Goal: Communication & Community: Answer question/provide support

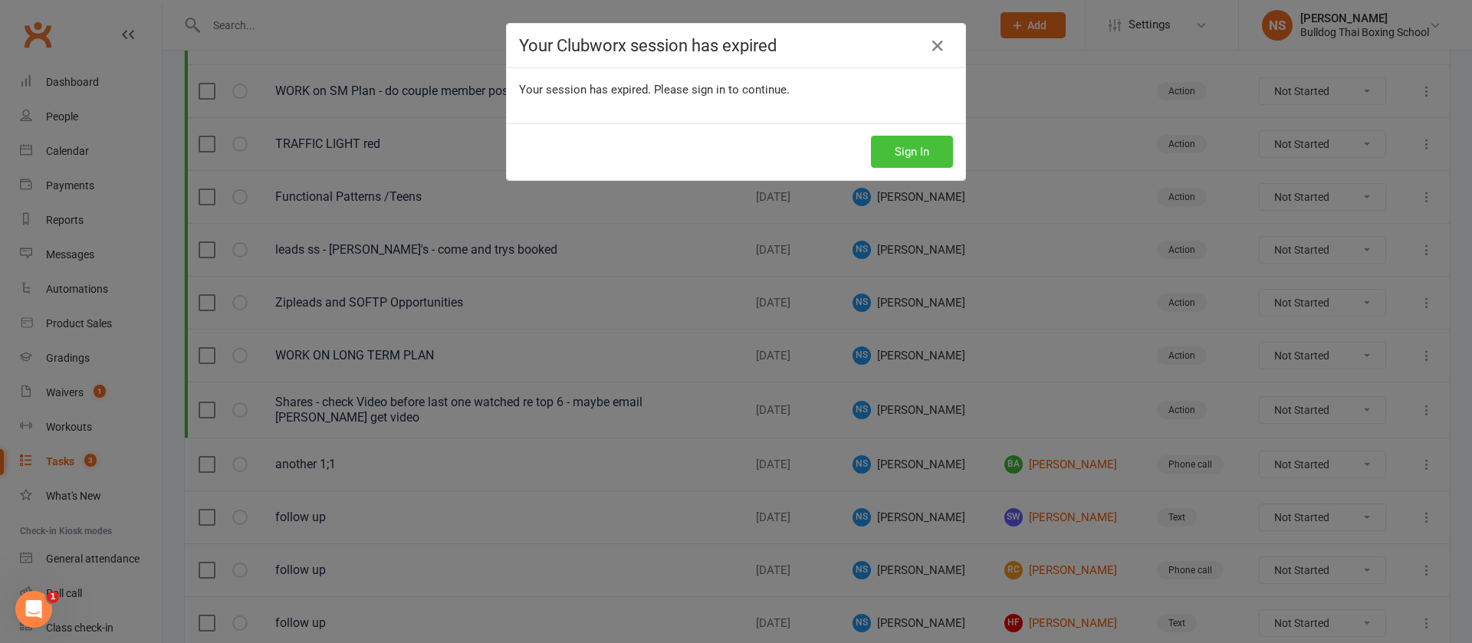
click at [924, 149] on button "Sign In" at bounding box center [912, 152] width 82 height 32
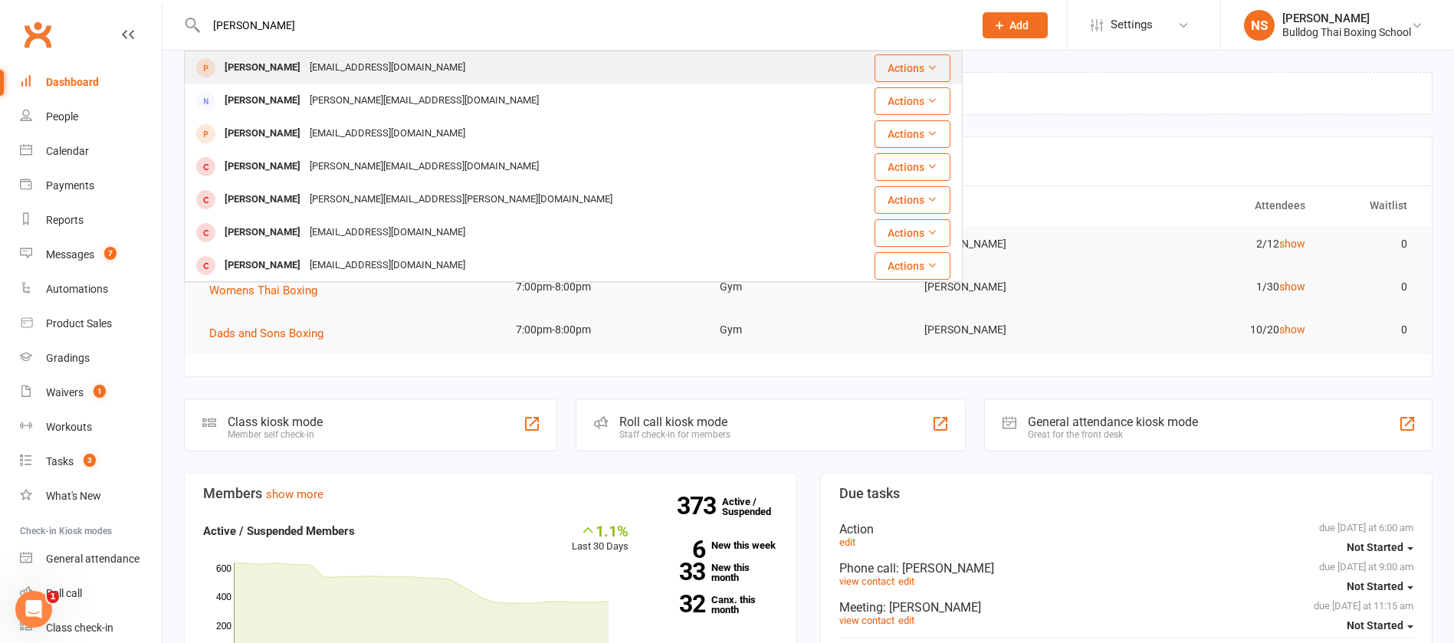
type input "[PERSON_NAME]"
click at [263, 60] on div "[PERSON_NAME]" at bounding box center [262, 68] width 85 height 22
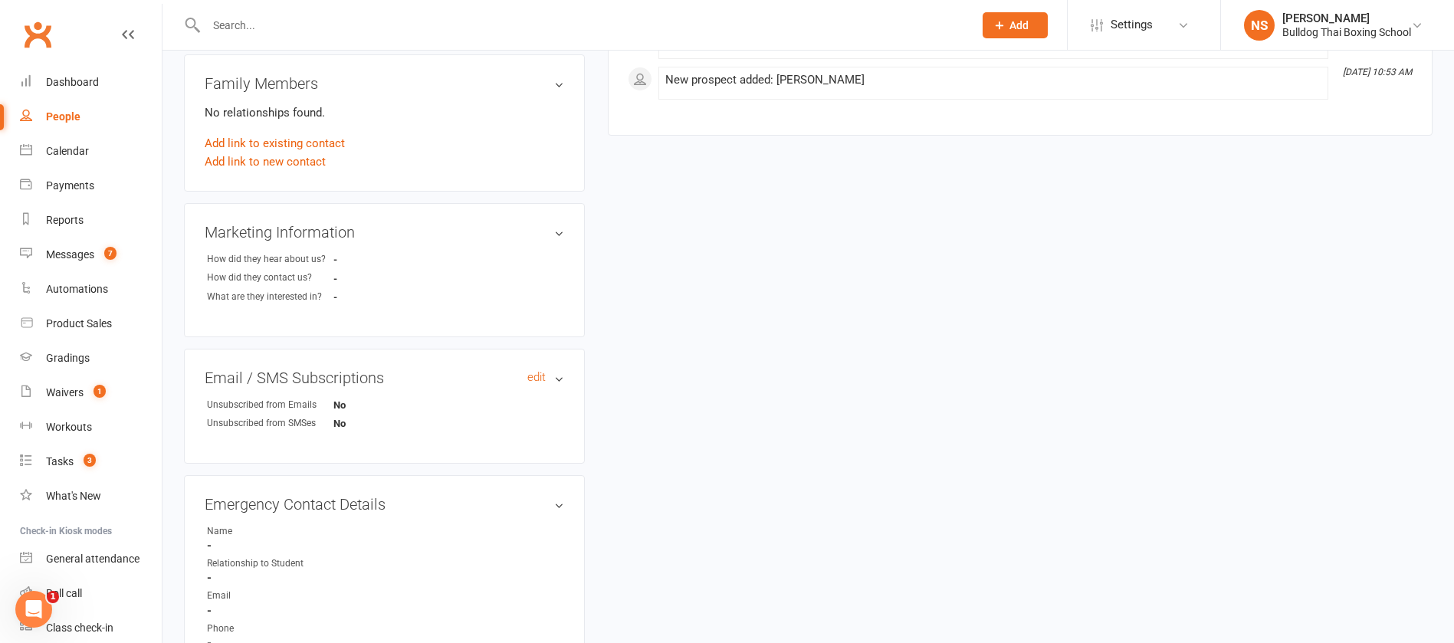
scroll to position [460, 0]
click at [279, 158] on link "Add link to new contact" at bounding box center [265, 160] width 121 height 18
click at [287, 145] on span "Member" at bounding box center [272, 144] width 42 height 14
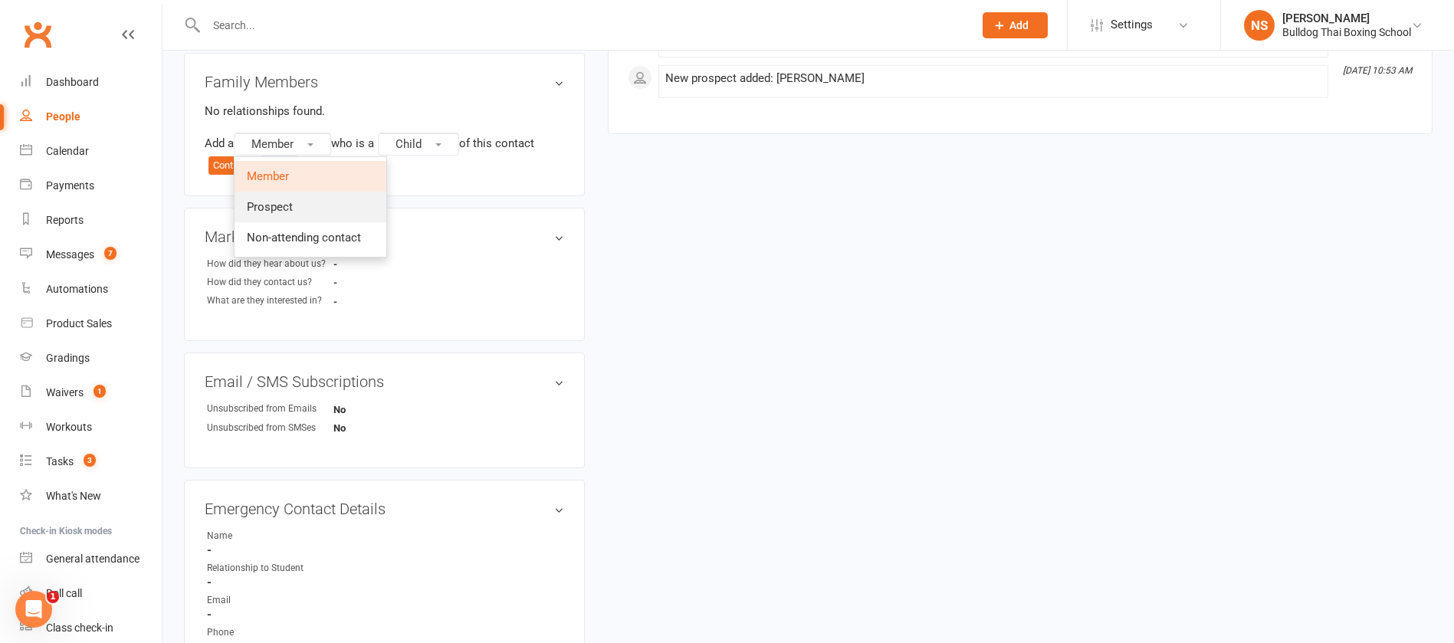
click at [293, 202] on span "Prospect" at bounding box center [270, 207] width 46 height 14
click at [425, 144] on span "Child" at bounding box center [412, 144] width 26 height 14
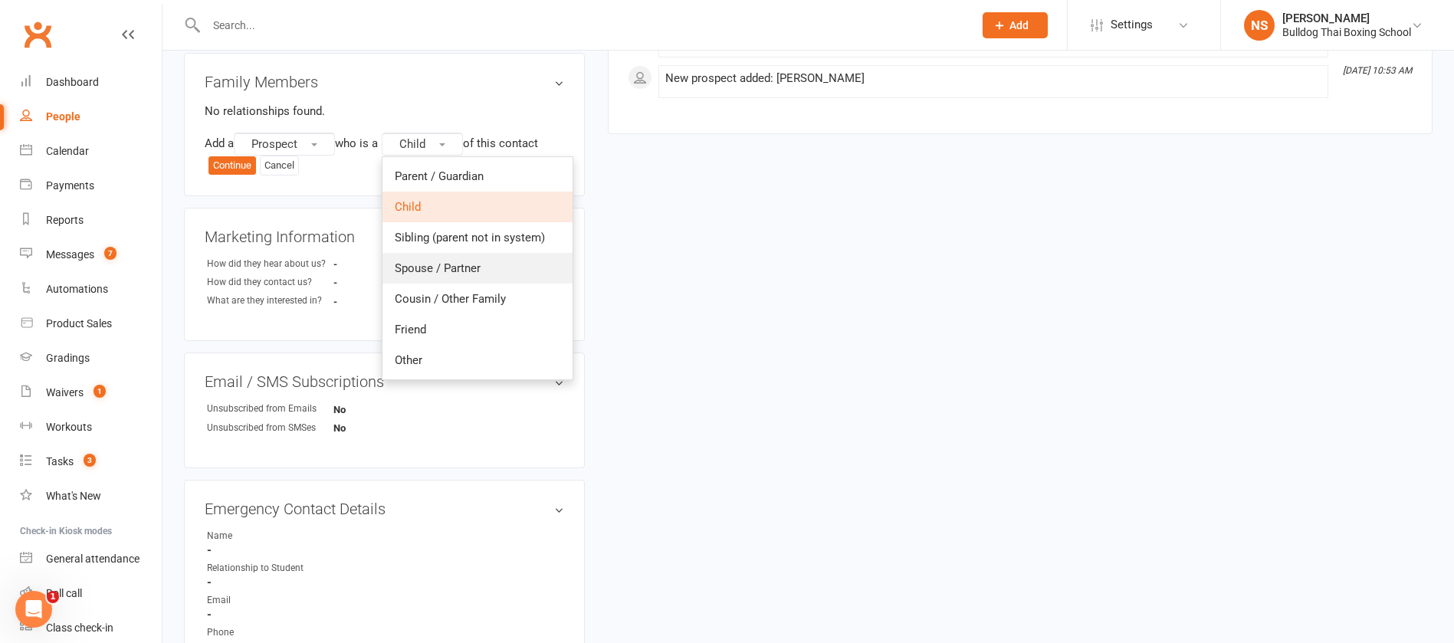
click at [475, 267] on span "Spouse / Partner" at bounding box center [438, 268] width 86 height 14
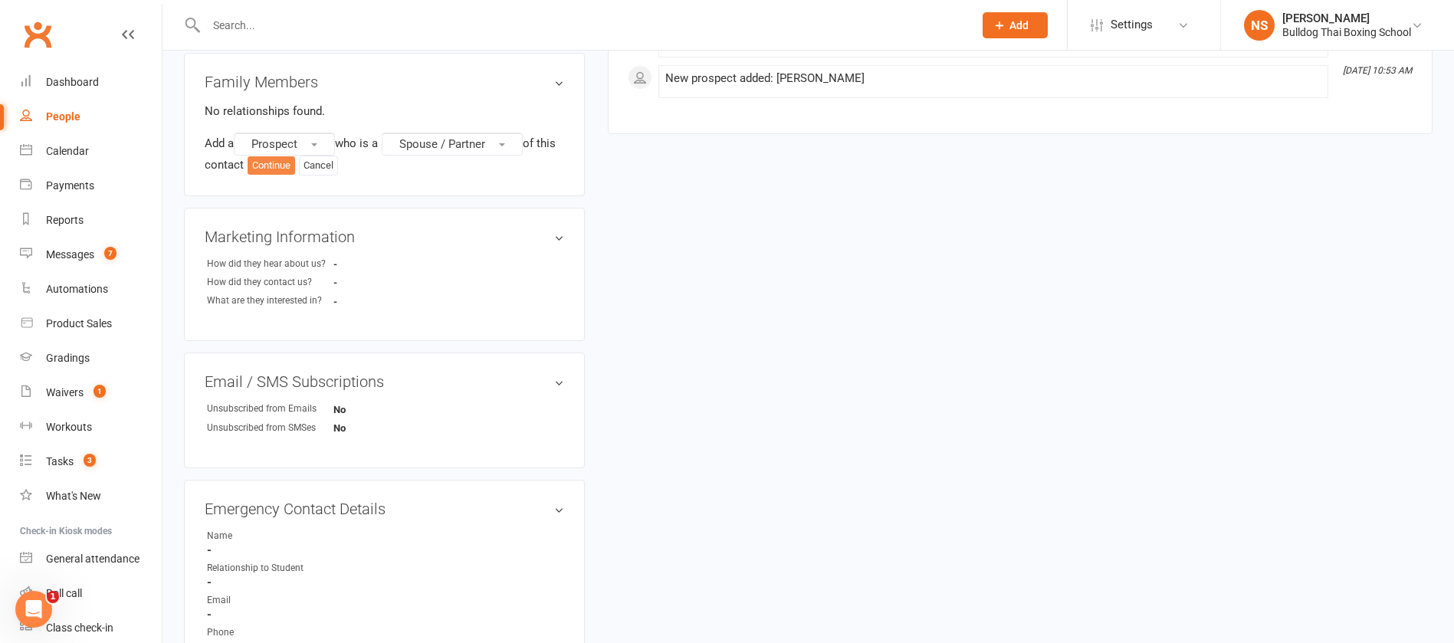
click at [295, 166] on button "Continue" at bounding box center [272, 165] width 48 height 18
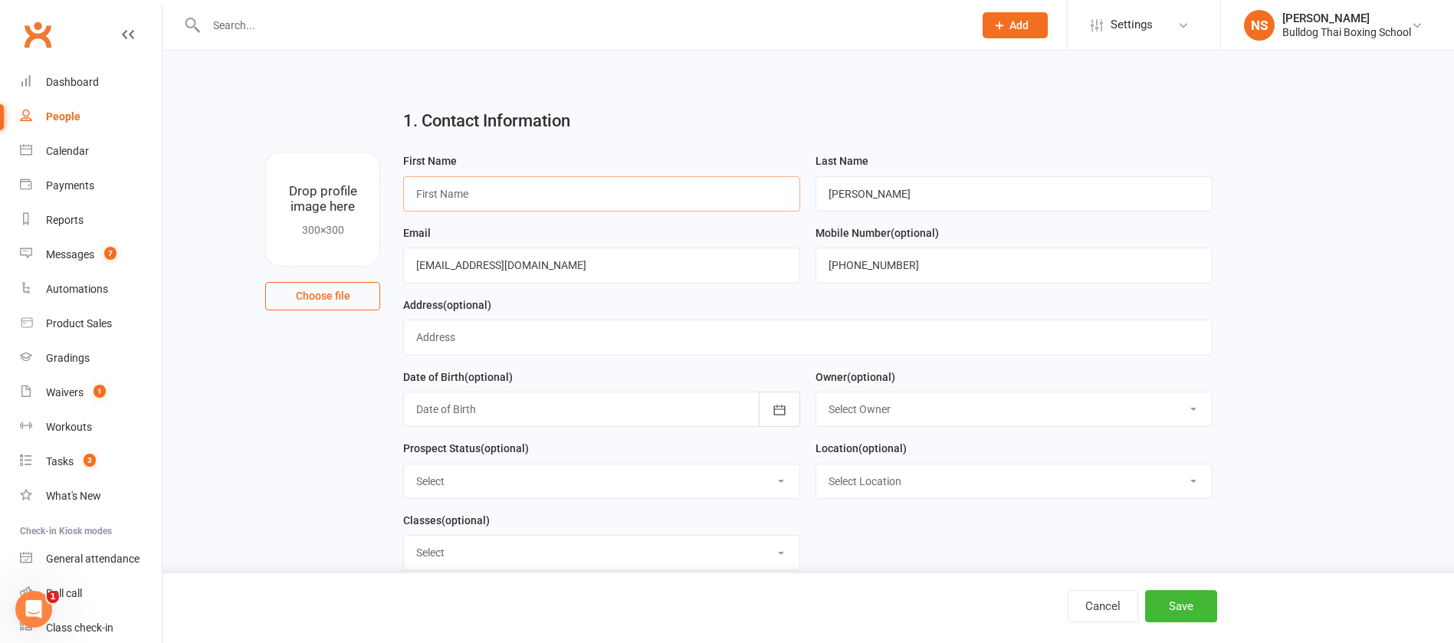
click at [454, 197] on input "text" at bounding box center [601, 193] width 397 height 35
type input "Paddy"
click at [1183, 610] on button "Save" at bounding box center [1181, 606] width 72 height 32
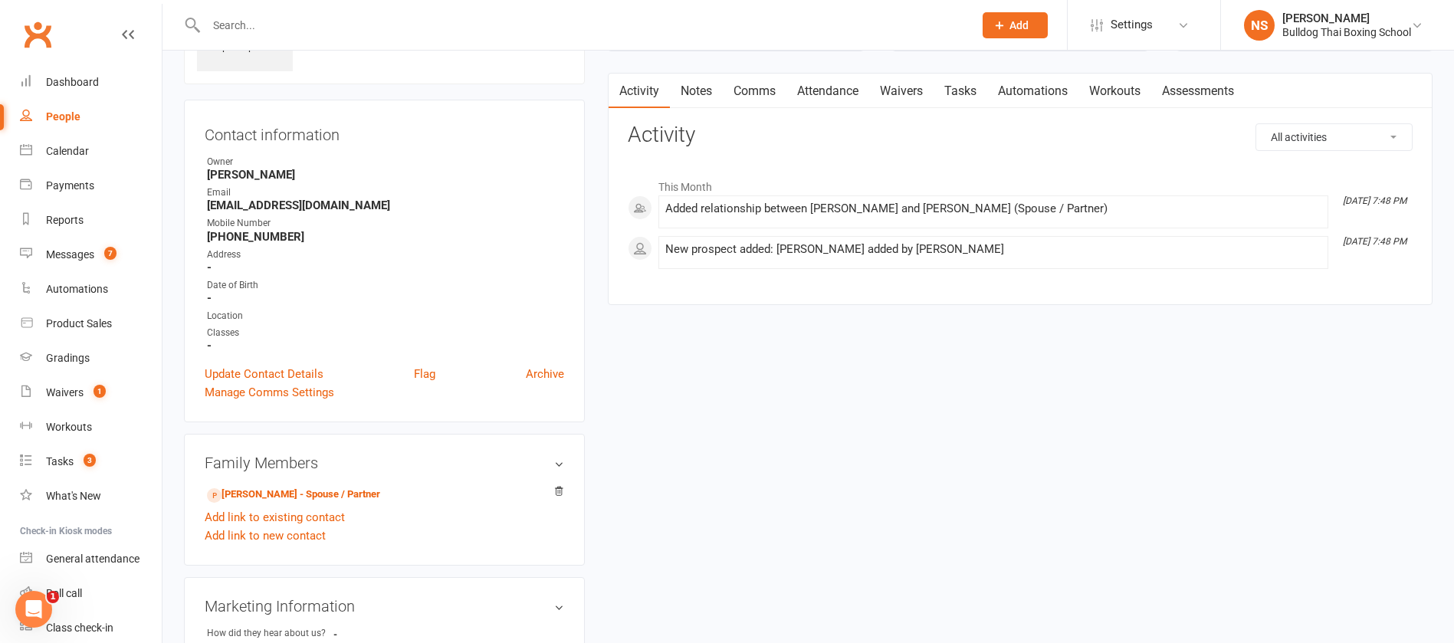
scroll to position [230, 0]
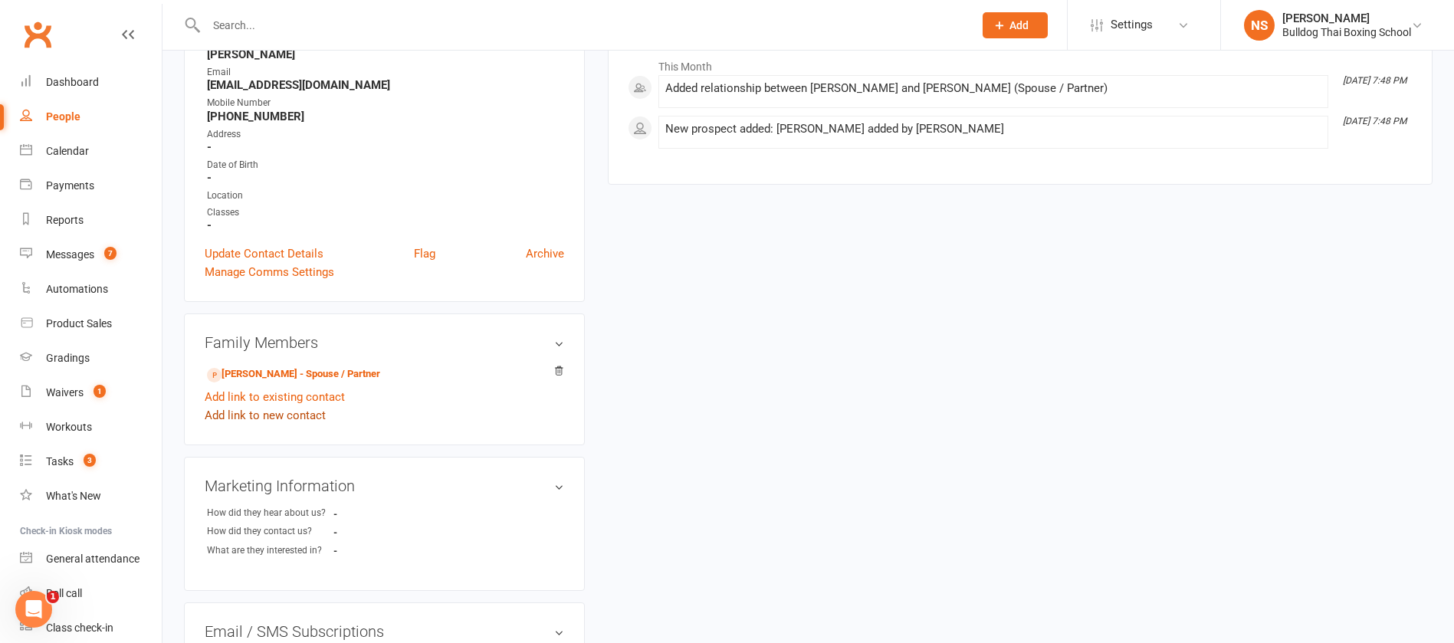
click at [298, 417] on link "Add link to new contact" at bounding box center [265, 415] width 121 height 18
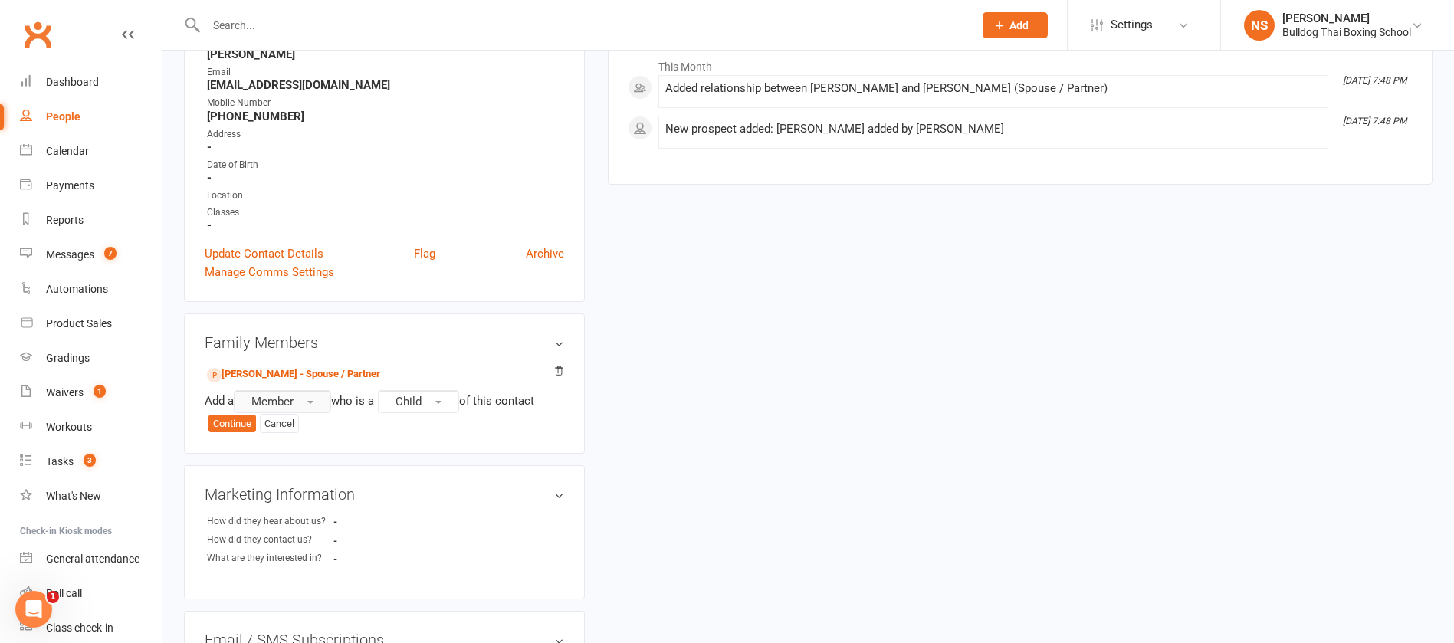
click at [289, 403] on span "Member" at bounding box center [272, 402] width 42 height 14
click at [281, 460] on span "Prospect" at bounding box center [270, 465] width 46 height 14
click at [233, 424] on button "Continue" at bounding box center [232, 424] width 48 height 18
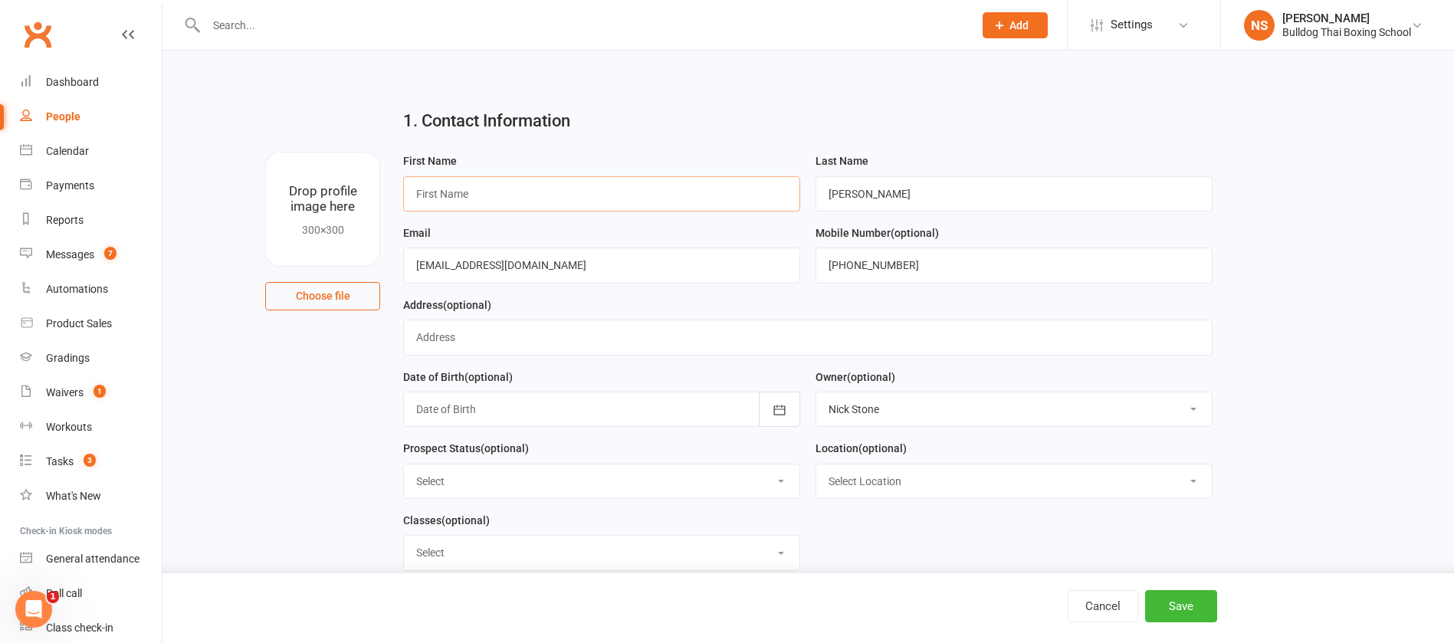
click at [480, 192] on input "text" at bounding box center [601, 193] width 397 height 35
type input "K"
type input "Jack"
click at [1162, 602] on button "Save" at bounding box center [1181, 606] width 72 height 32
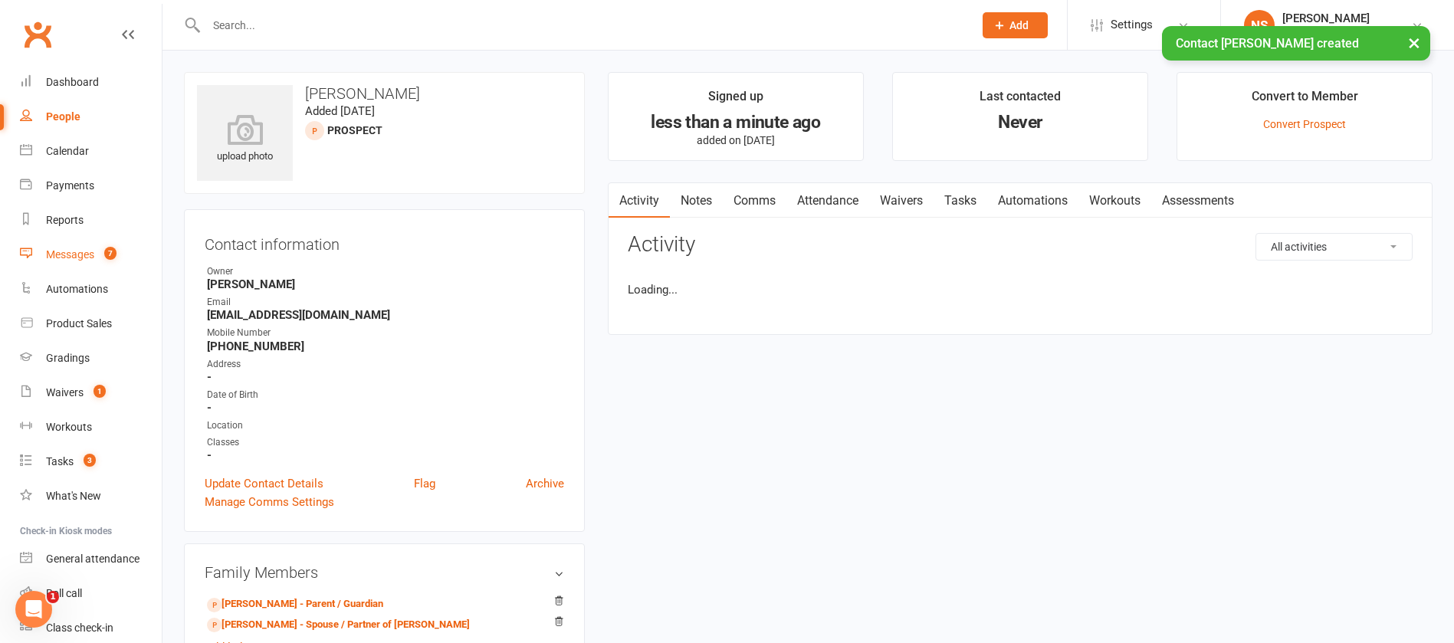
click at [68, 254] on div "Messages" at bounding box center [70, 254] width 48 height 12
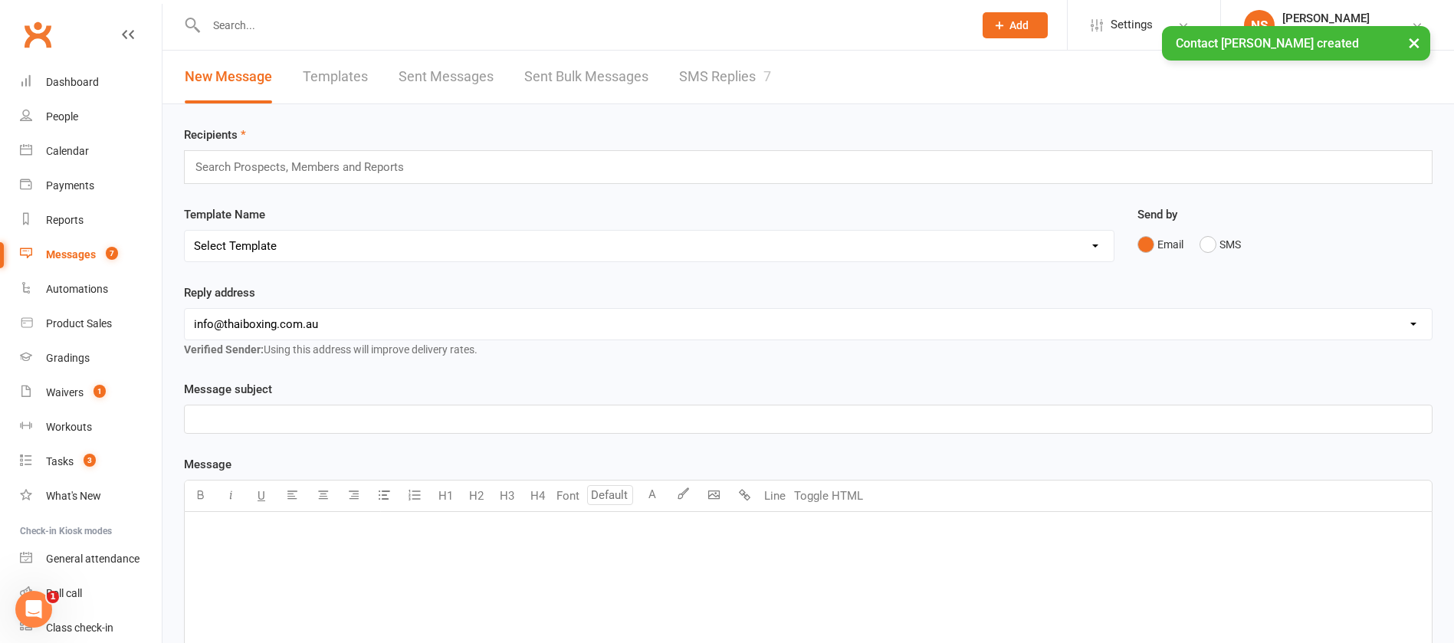
click at [743, 74] on link "SMS Replies 7" at bounding box center [725, 77] width 92 height 53
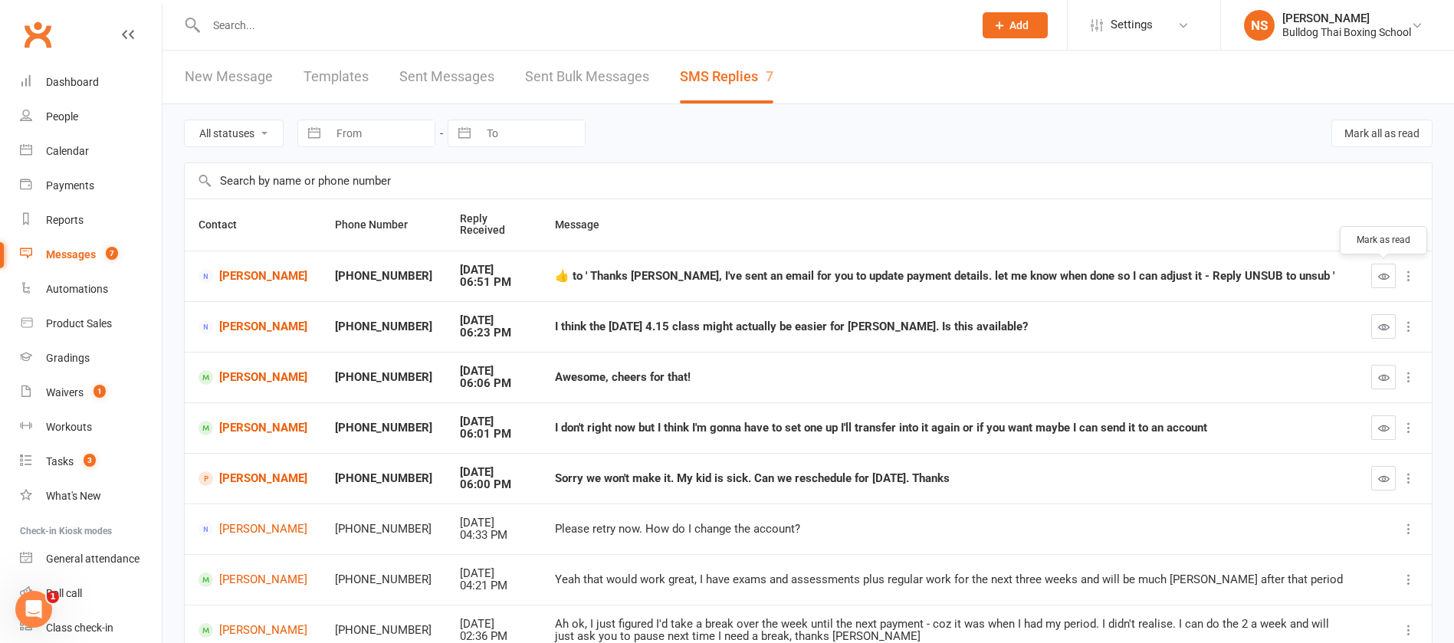
click at [1380, 268] on button "button" at bounding box center [1383, 276] width 25 height 25
click at [1385, 323] on icon "button" at bounding box center [1383, 326] width 11 height 11
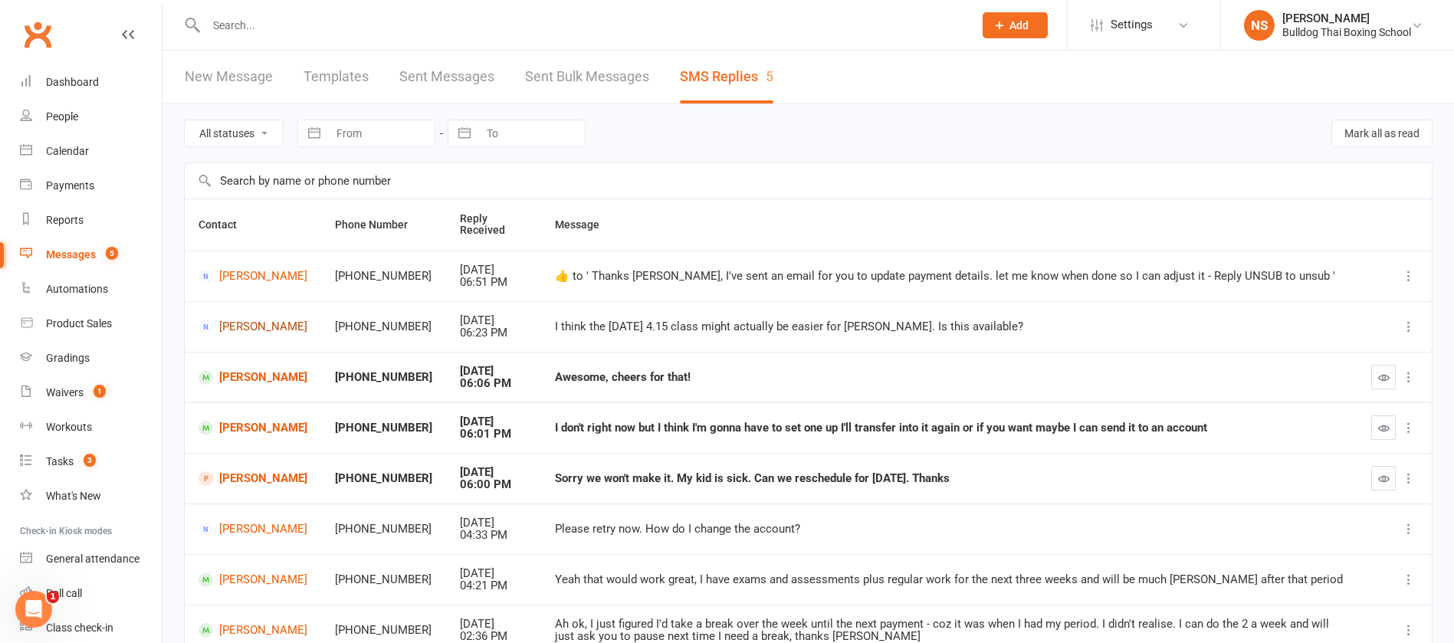
click at [242, 325] on link "Laura MacDonald" at bounding box center [253, 327] width 109 height 15
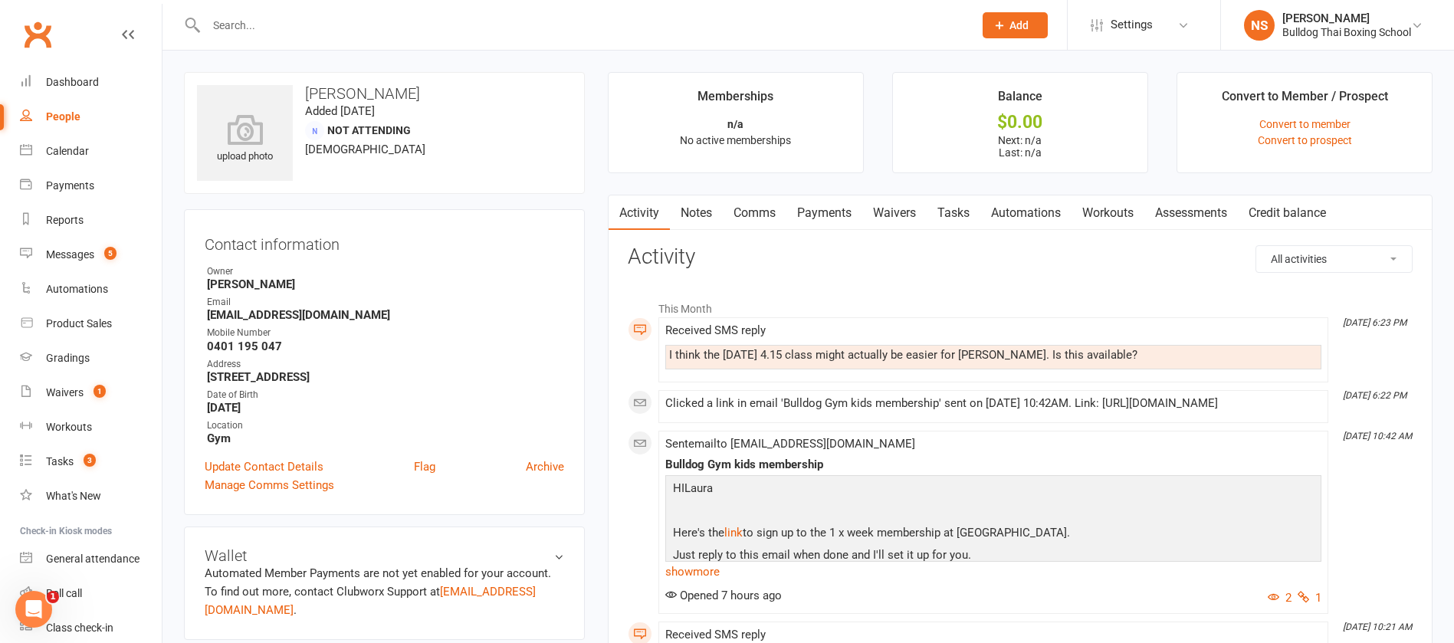
click at [753, 212] on link "Comms" at bounding box center [755, 212] width 64 height 35
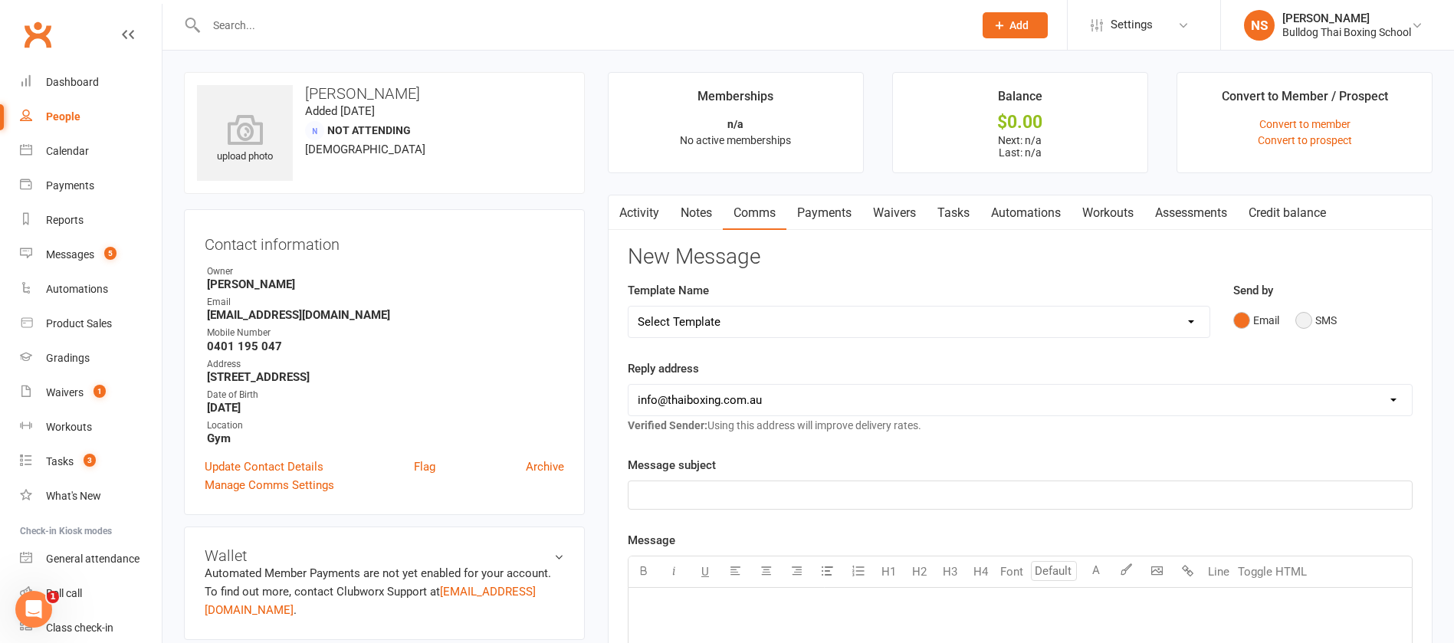
drag, startPoint x: 1306, startPoint y: 313, endPoint x: 1294, endPoint y: 317, distance: 13.1
click at [1307, 312] on button "SMS" at bounding box center [1315, 320] width 41 height 29
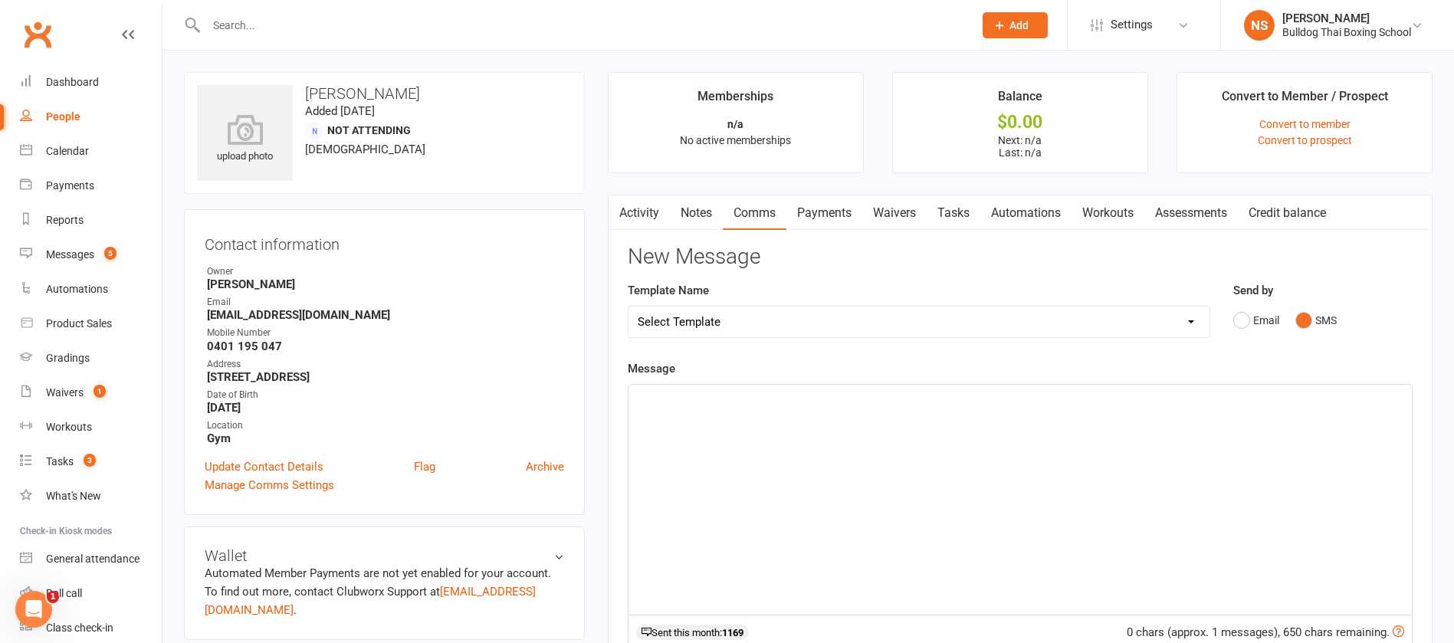
click at [961, 207] on link "Tasks" at bounding box center [954, 212] width 54 height 35
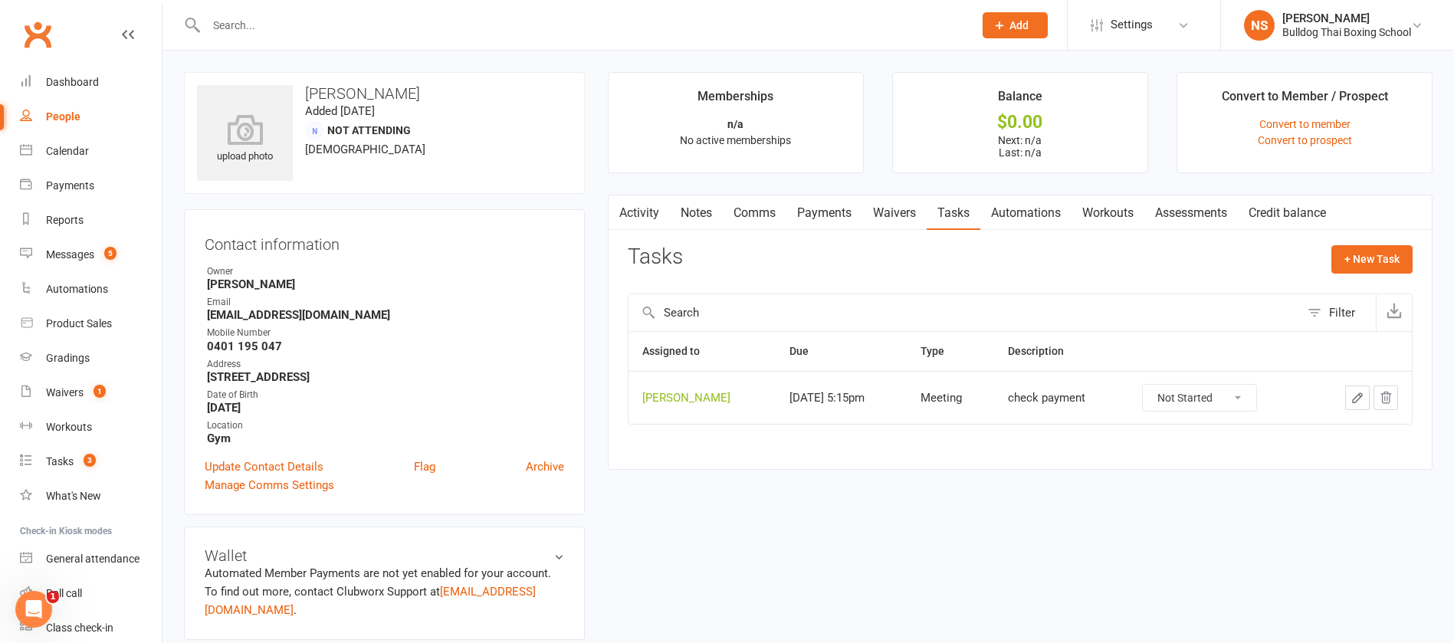
click at [643, 210] on link "Activity" at bounding box center [639, 212] width 61 height 35
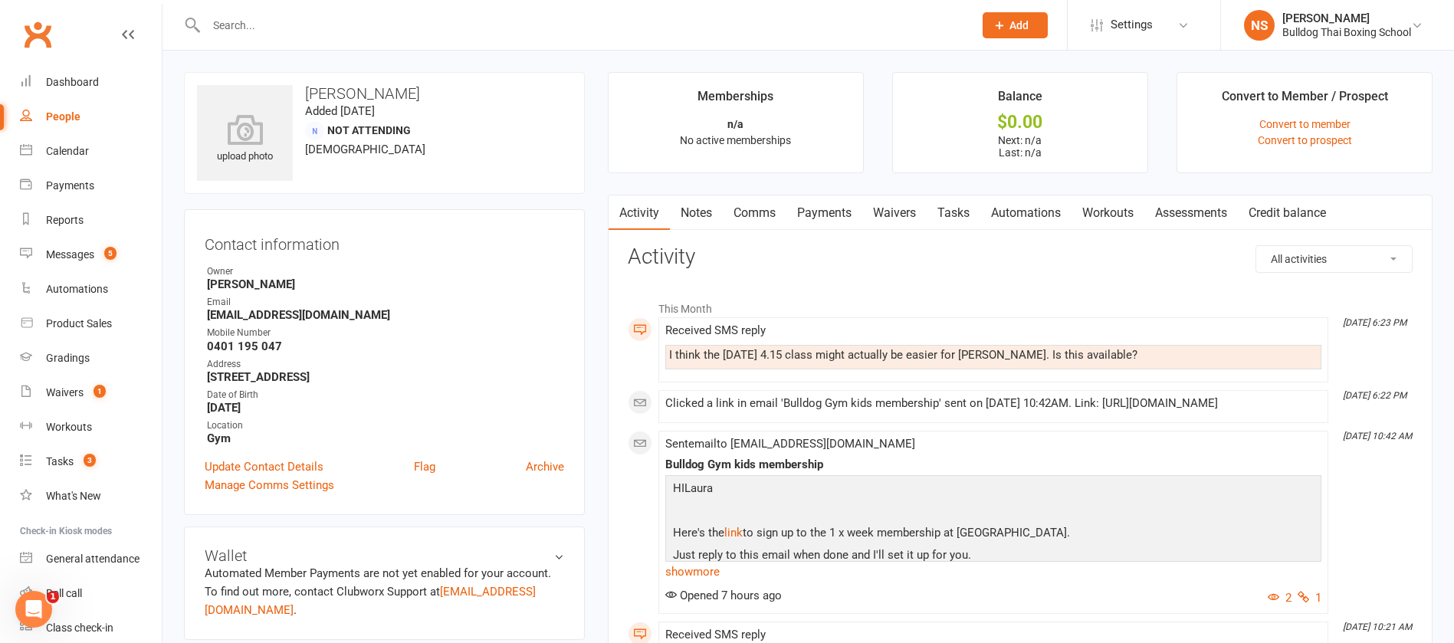
click at [954, 214] on link "Tasks" at bounding box center [954, 212] width 54 height 35
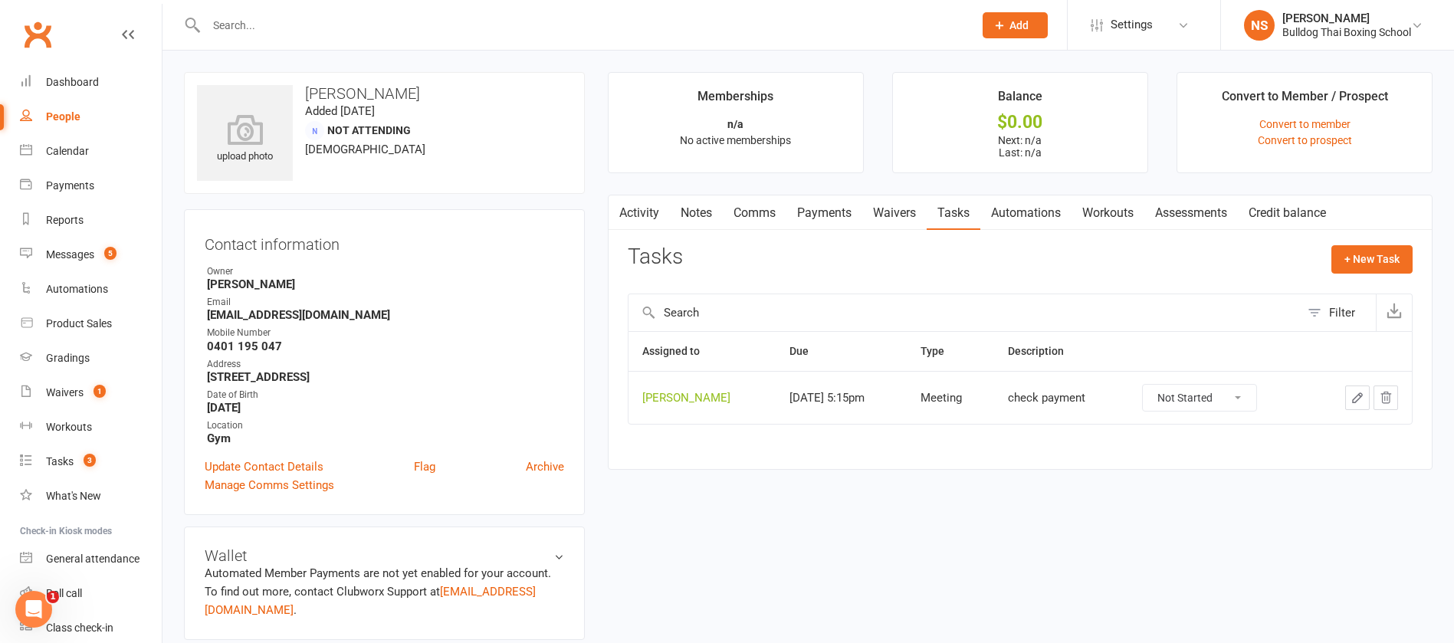
click at [763, 215] on link "Comms" at bounding box center [755, 212] width 64 height 35
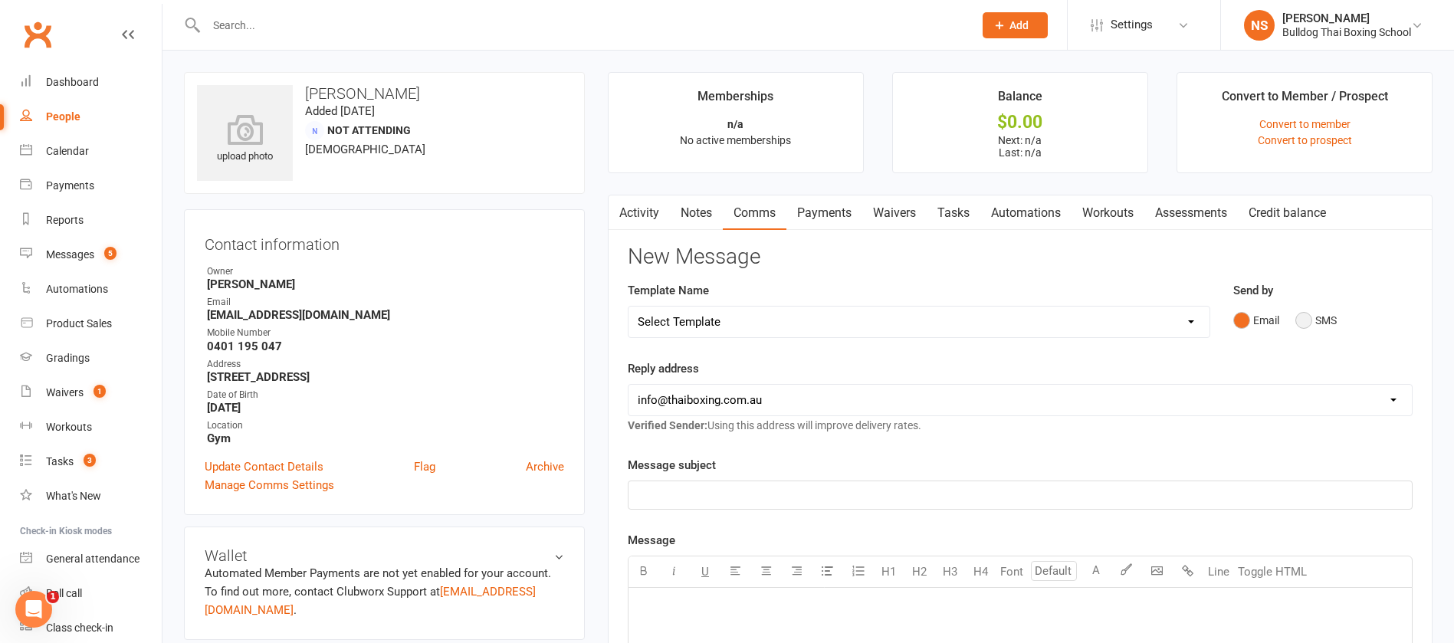
click at [1302, 323] on button "SMS" at bounding box center [1315, 320] width 41 height 29
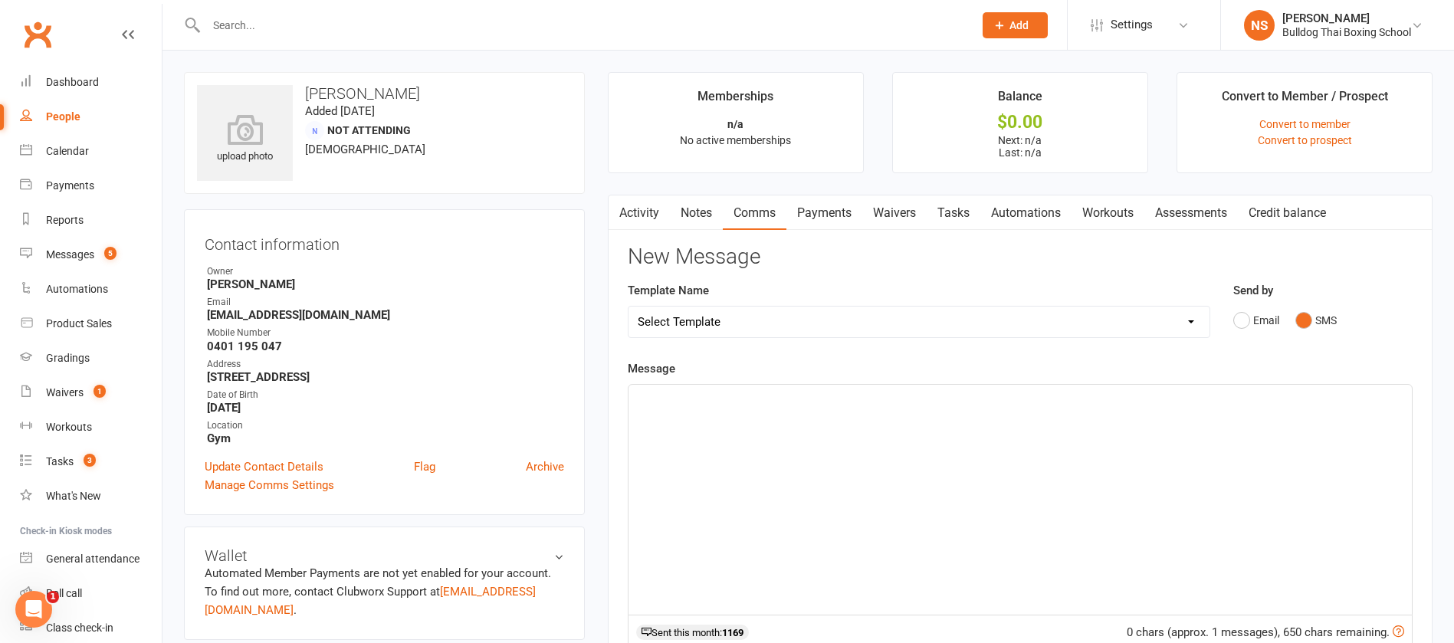
click at [701, 406] on p "﻿" at bounding box center [1020, 398] width 765 height 18
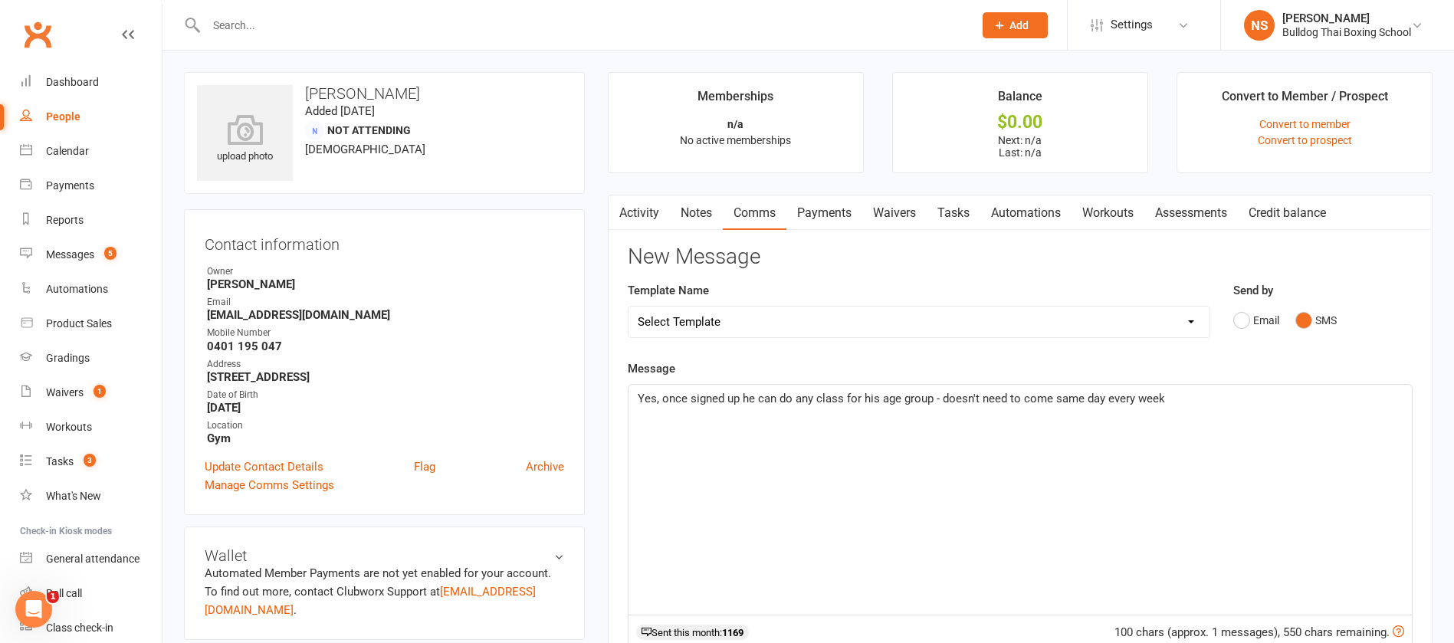
drag, startPoint x: 1004, startPoint y: 399, endPoint x: 1014, endPoint y: 386, distance: 17.0
click at [1006, 396] on span "Yes, once signed up he can do any class for his age group - doesn't need to com…" at bounding box center [901, 399] width 527 height 14
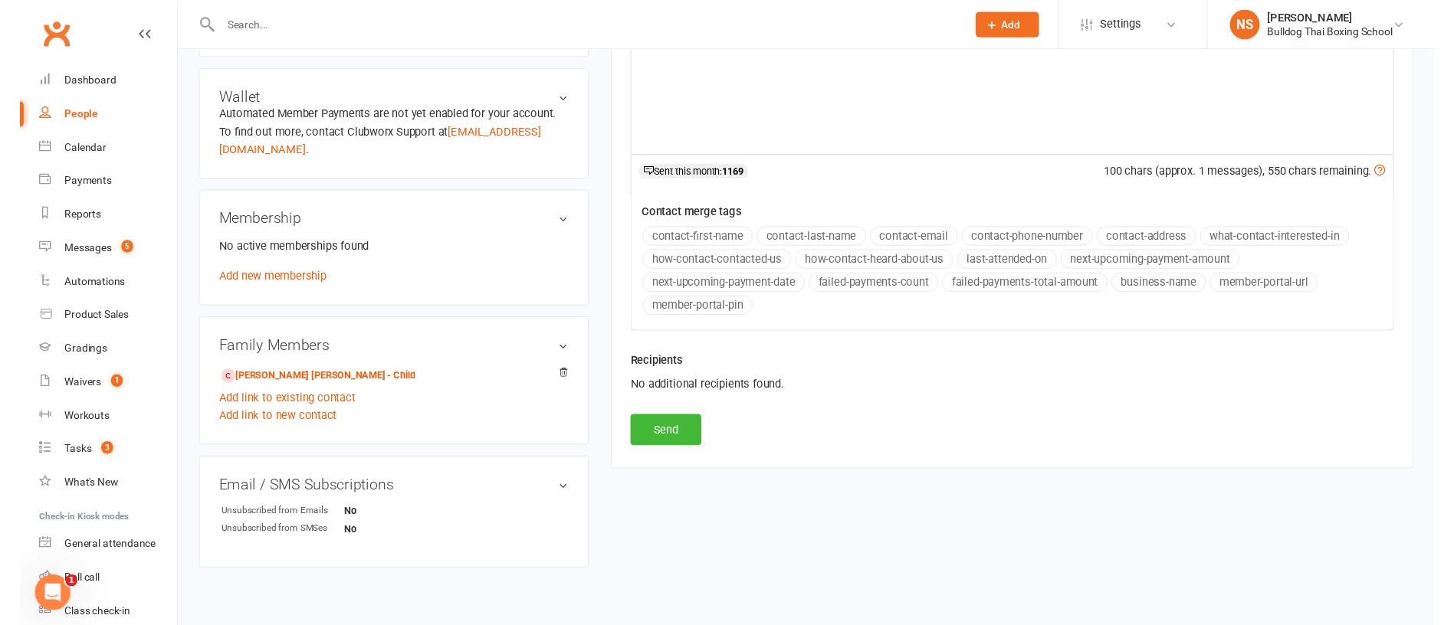
scroll to position [373, 0]
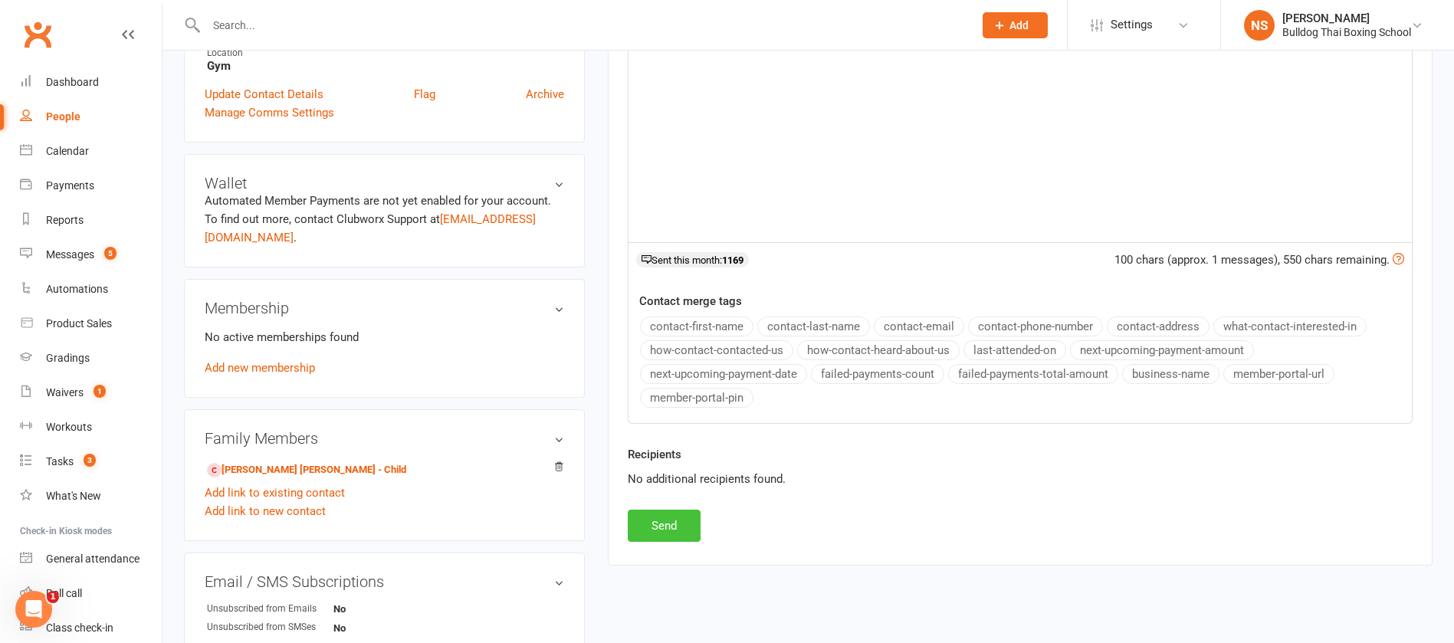
click at [663, 525] on button "Send" at bounding box center [664, 526] width 73 height 32
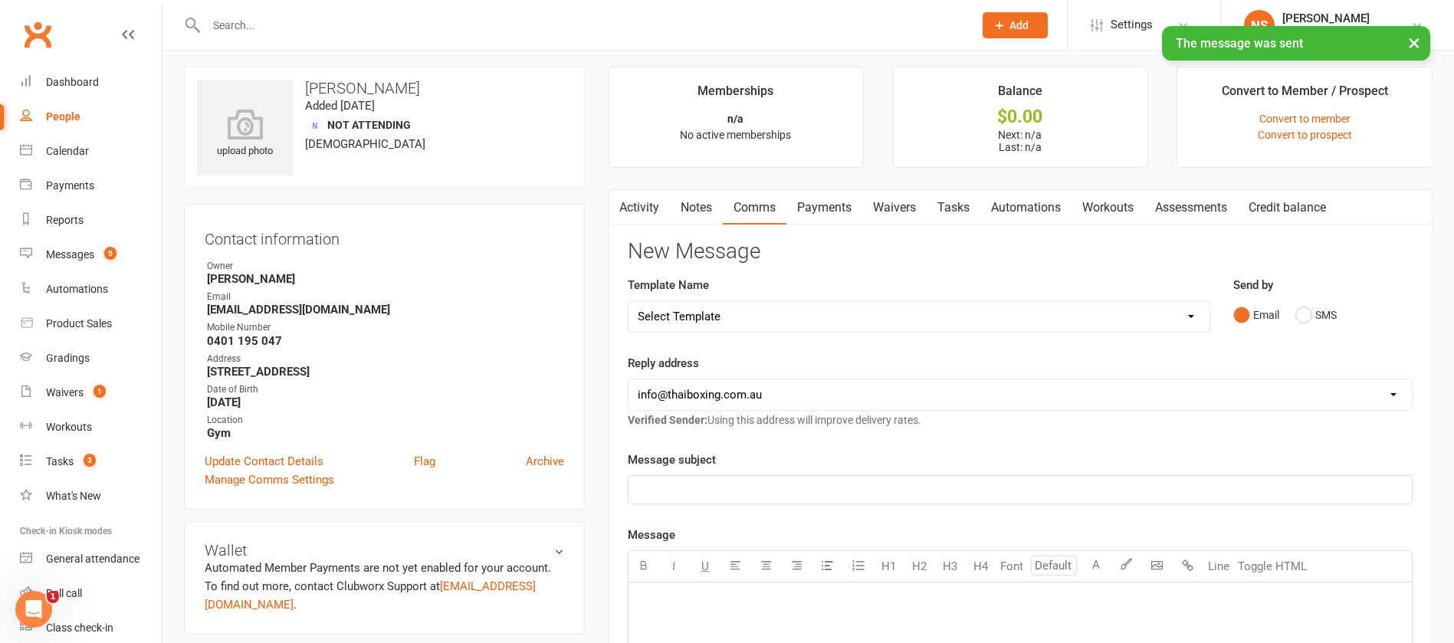
scroll to position [0, 0]
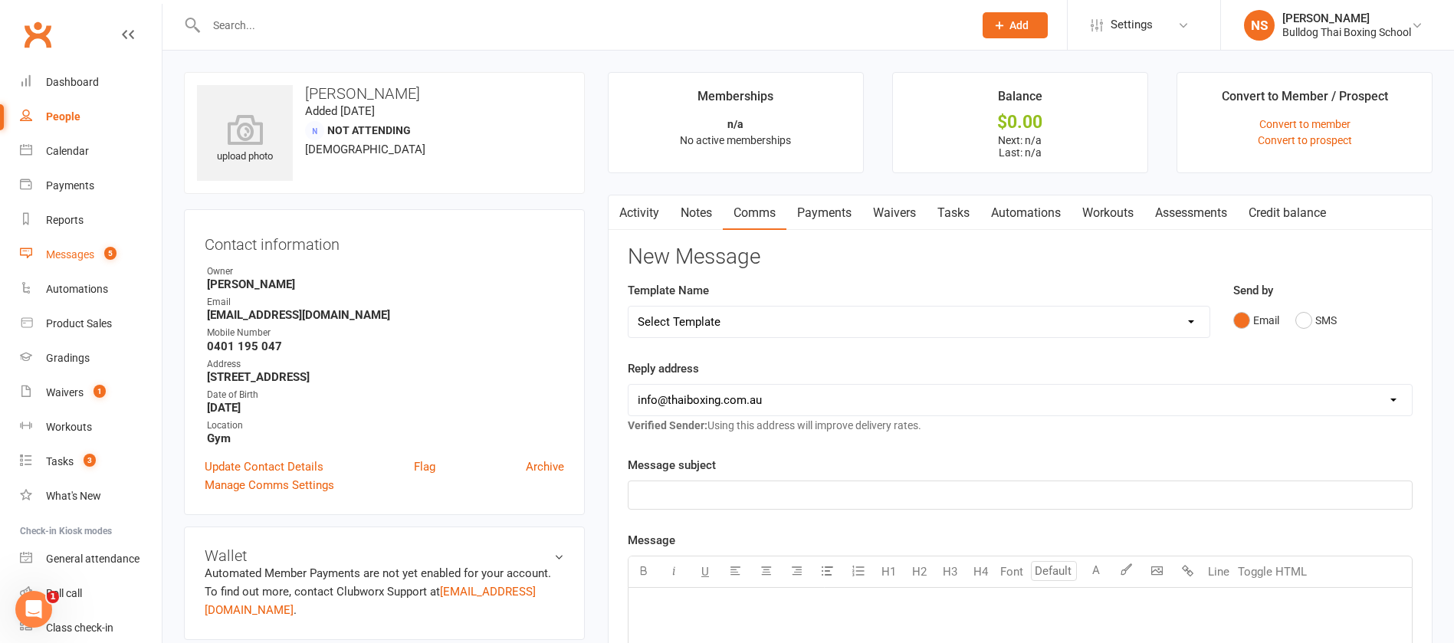
click at [74, 256] on div "Messages" at bounding box center [70, 254] width 48 height 12
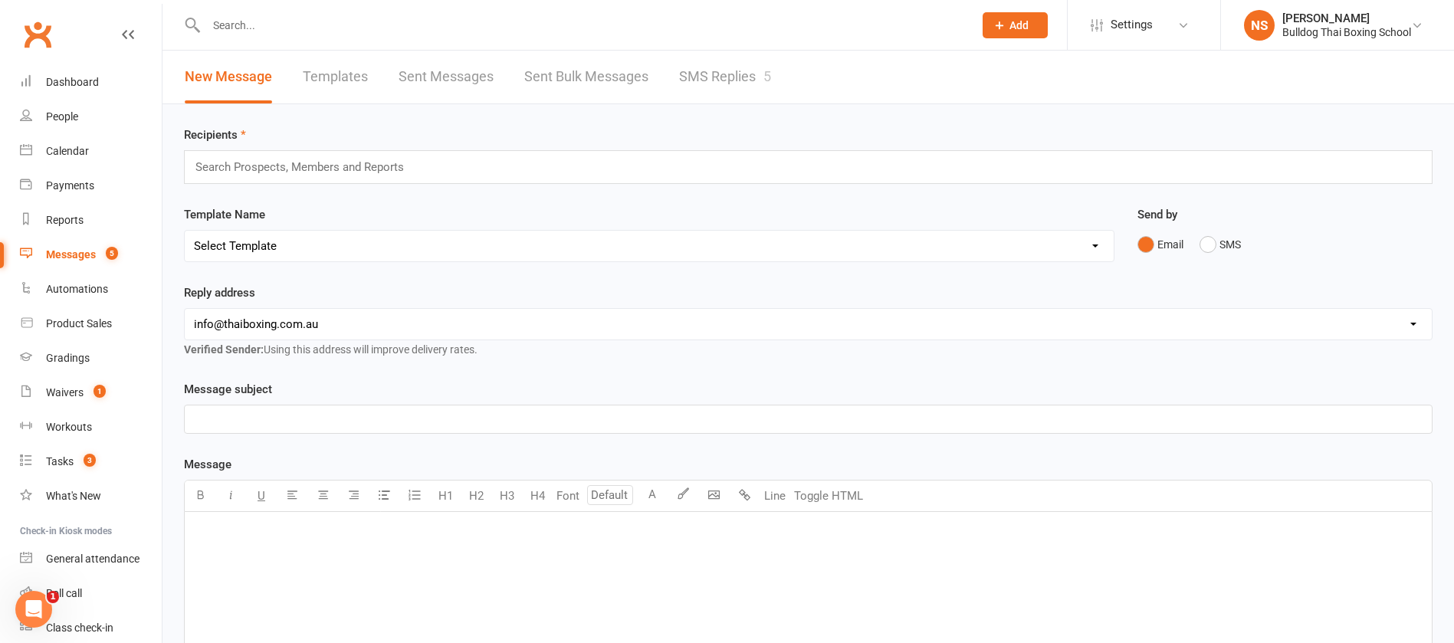
click at [713, 77] on link "SMS Replies 5" at bounding box center [725, 77] width 92 height 53
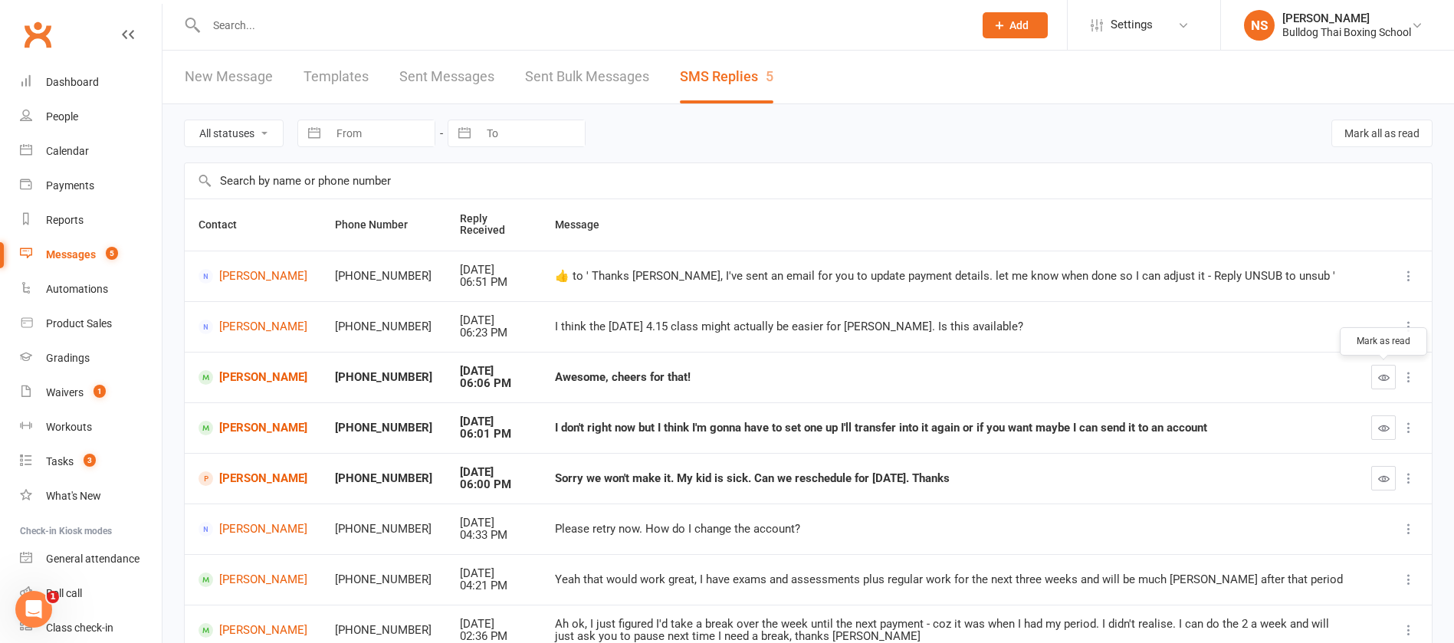
click at [1383, 375] on icon "button" at bounding box center [1383, 377] width 11 height 11
click at [252, 136] on select "All statuses Read only Unread only" at bounding box center [234, 133] width 98 height 26
select select "unread_only"
click at [185, 120] on select "All statuses Read only Unread only" at bounding box center [234, 133] width 98 height 26
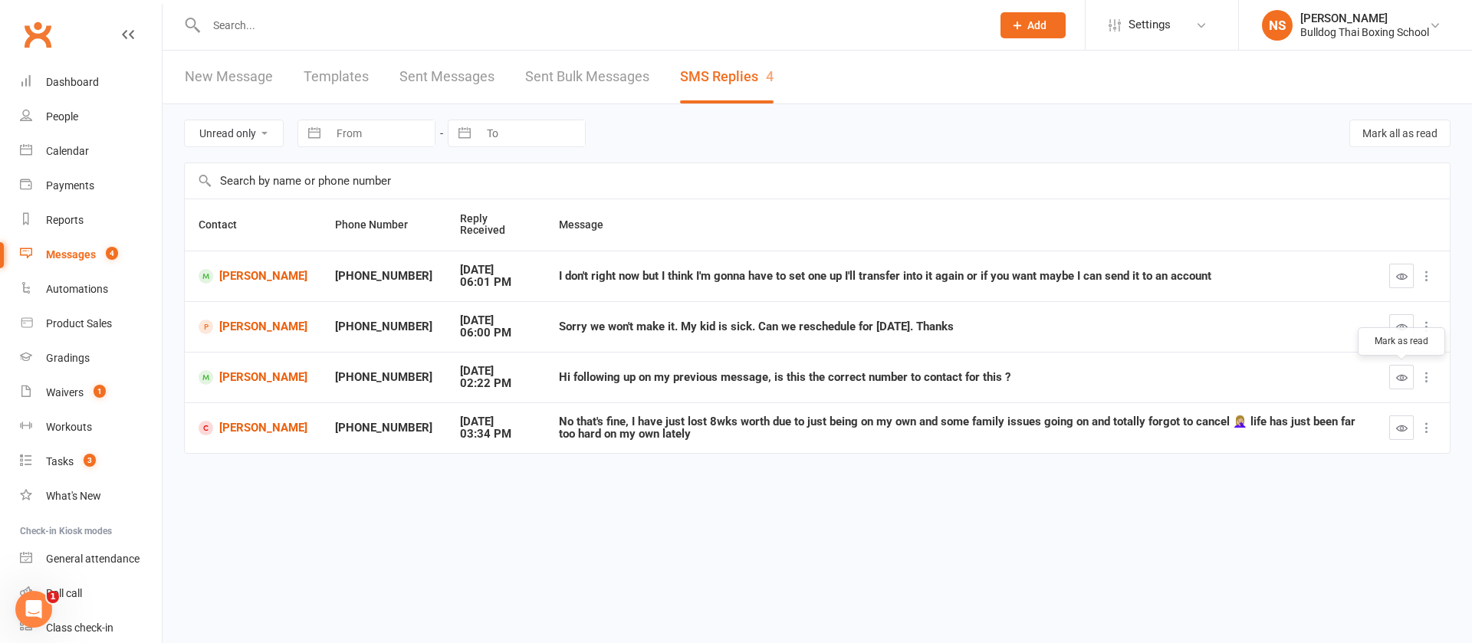
click at [1414, 375] on div at bounding box center [1412, 377] width 47 height 25
click at [1410, 373] on button "button" at bounding box center [1401, 377] width 25 height 25
